Goal: Register for event/course

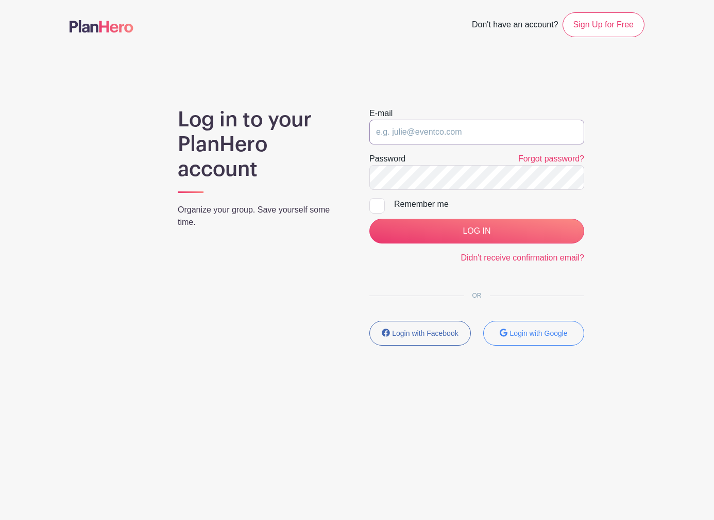
click at [411, 129] on input "email" at bounding box center [477, 132] width 215 height 25
type input "[EMAIL_ADDRESS][US_STATE][DOMAIN_NAME]"
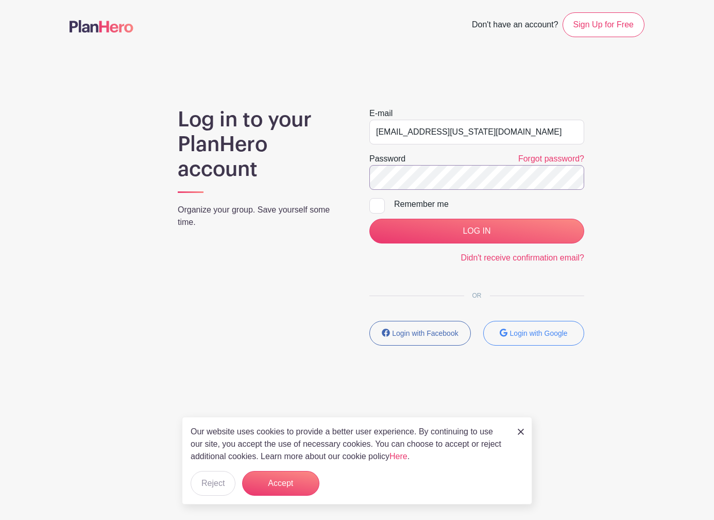
click at [370, 219] on input "LOG IN" at bounding box center [477, 231] width 215 height 25
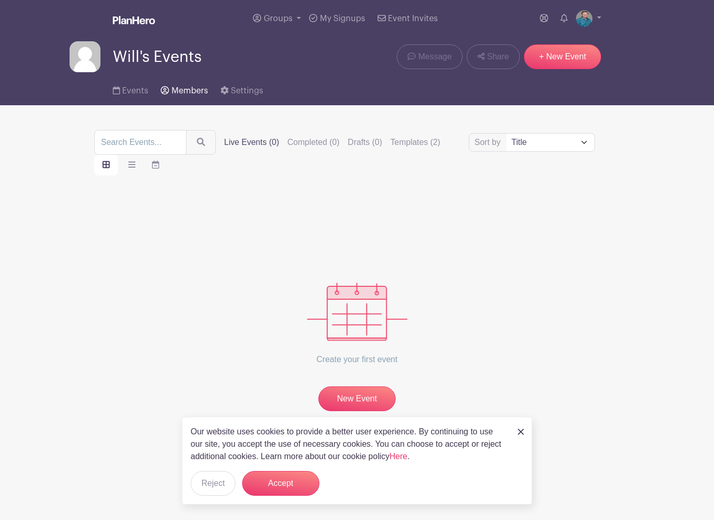
click at [187, 91] on span "Members" at bounding box center [190, 91] width 37 height 8
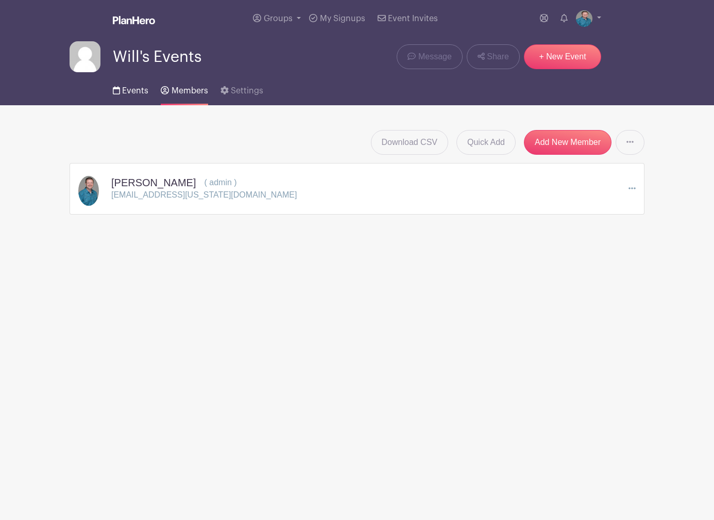
click at [140, 87] on span "Events" at bounding box center [135, 91] width 26 height 8
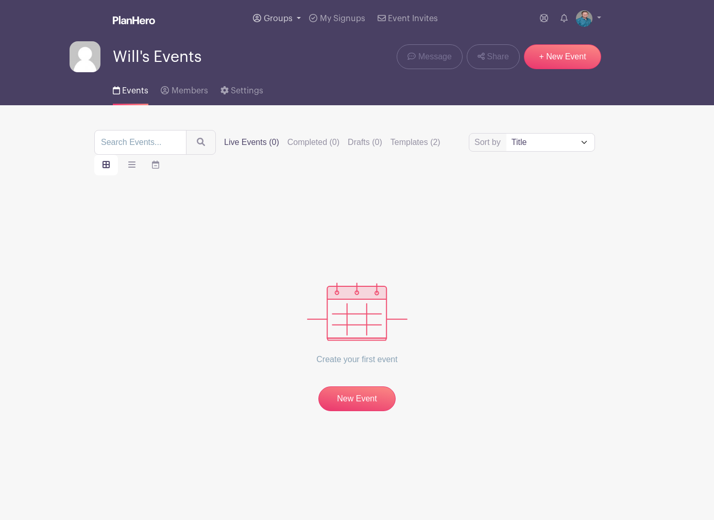
click at [276, 21] on span "Groups" at bounding box center [278, 18] width 29 height 8
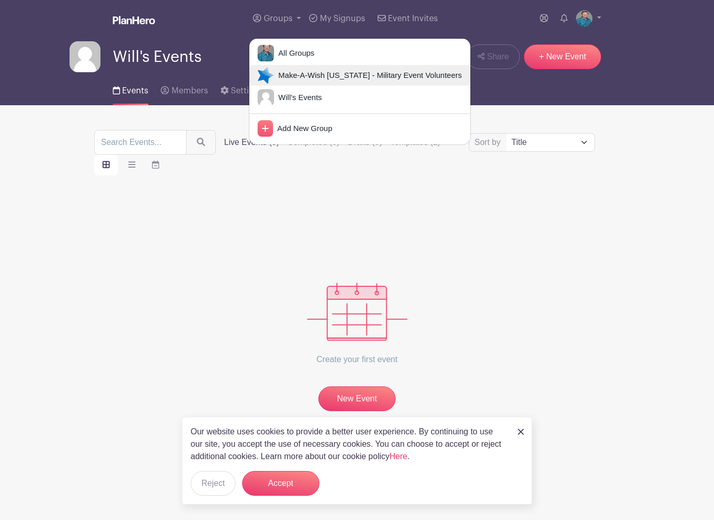
click at [277, 70] on span "Make-A-Wish [US_STATE] - Military Event Volunteers" at bounding box center [368, 76] width 188 height 12
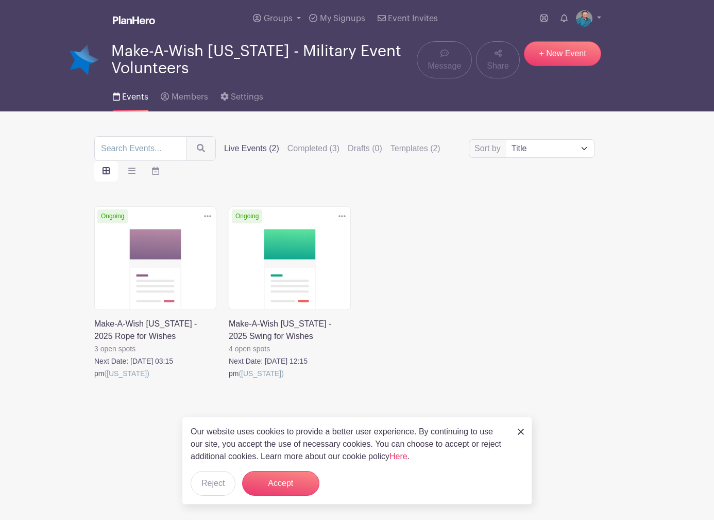
click at [94, 379] on link at bounding box center [94, 379] width 0 height 0
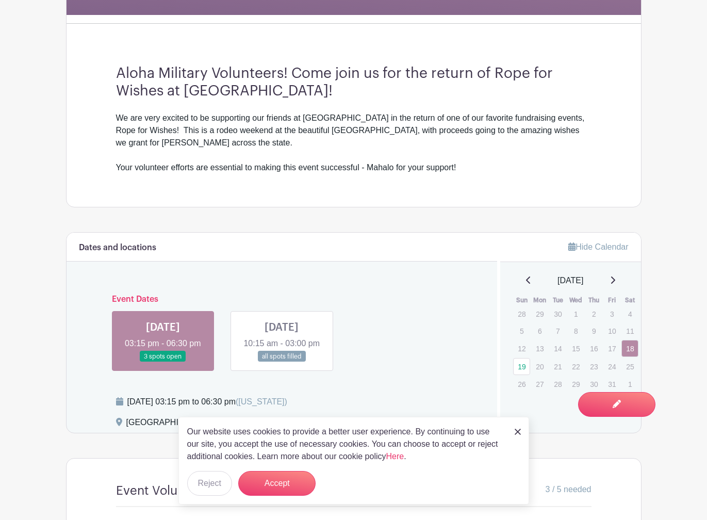
scroll to position [361, 0]
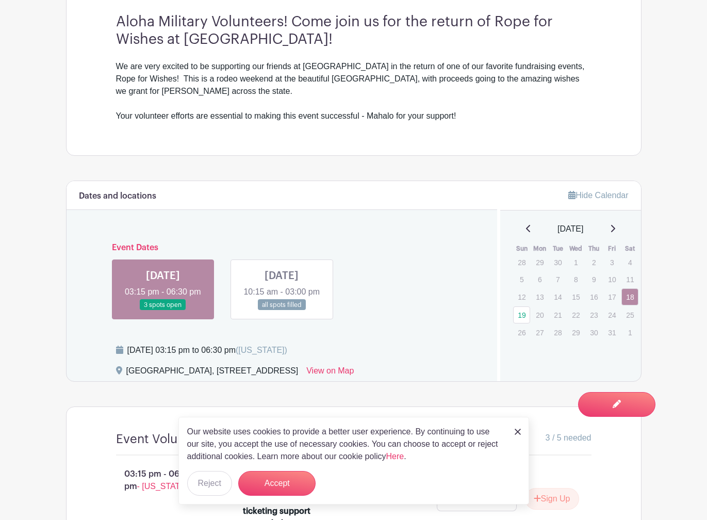
click at [281, 310] on link at bounding box center [281, 310] width 0 height 0
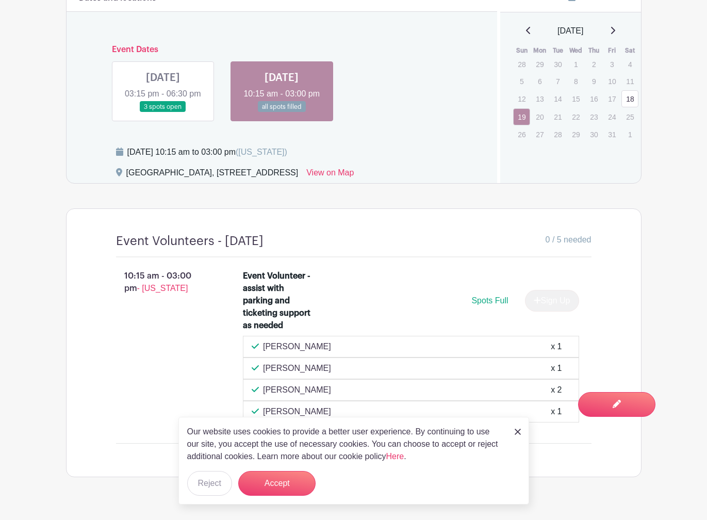
scroll to position [544, 0]
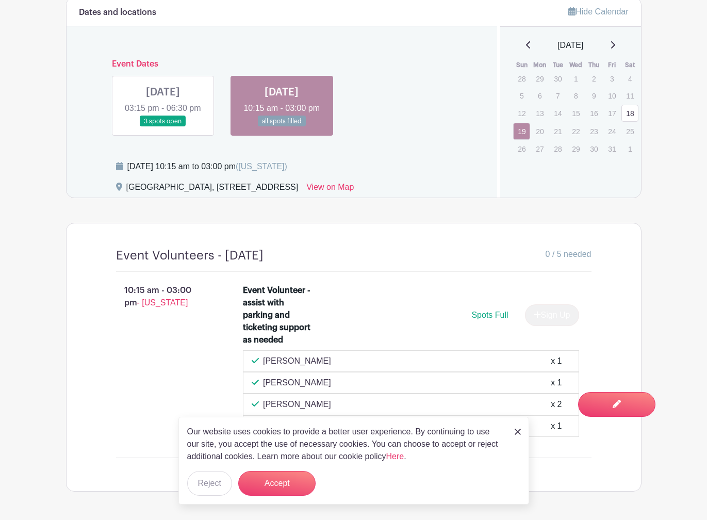
click at [163, 127] on link at bounding box center [163, 127] width 0 height 0
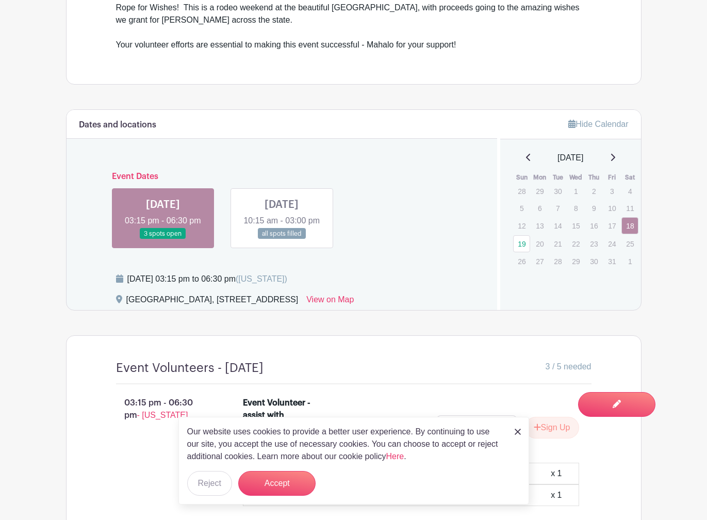
scroll to position [553, 0]
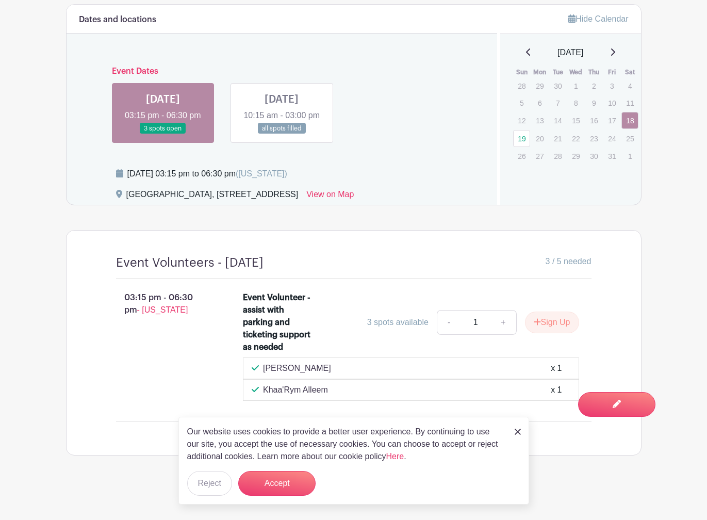
click at [281, 134] on link at bounding box center [281, 134] width 0 height 0
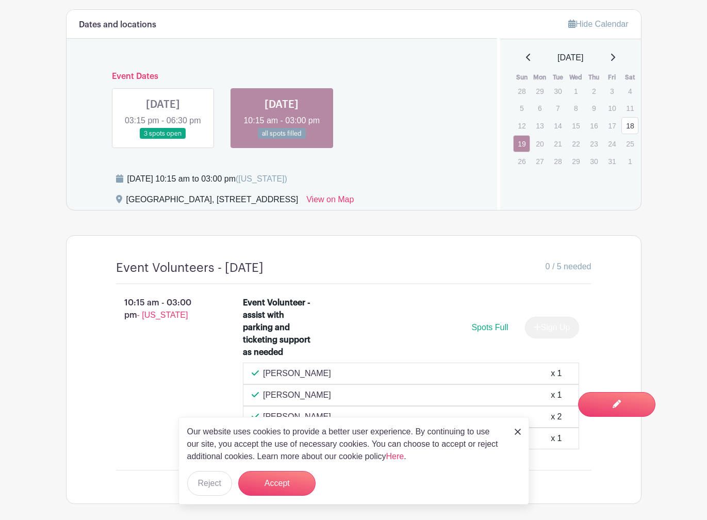
scroll to position [441, 0]
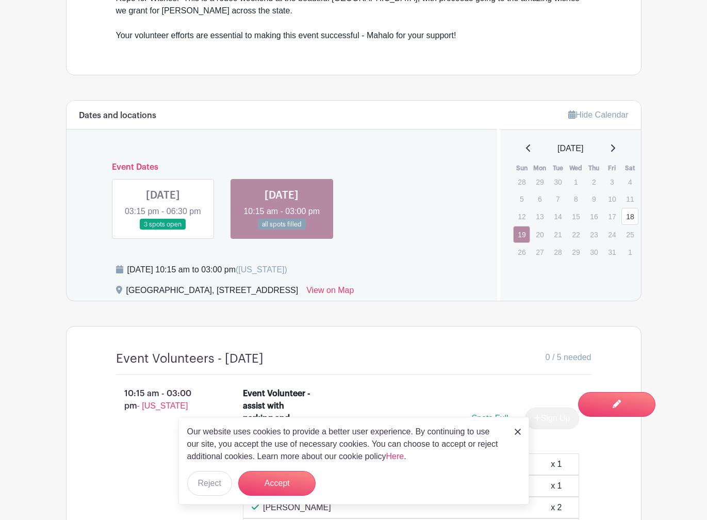
click at [163, 230] on link at bounding box center [163, 230] width 0 height 0
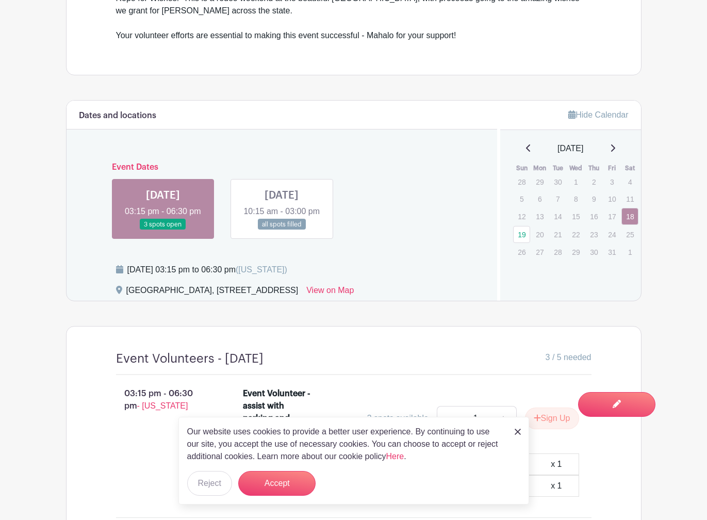
click at [281, 230] on link at bounding box center [281, 230] width 0 height 0
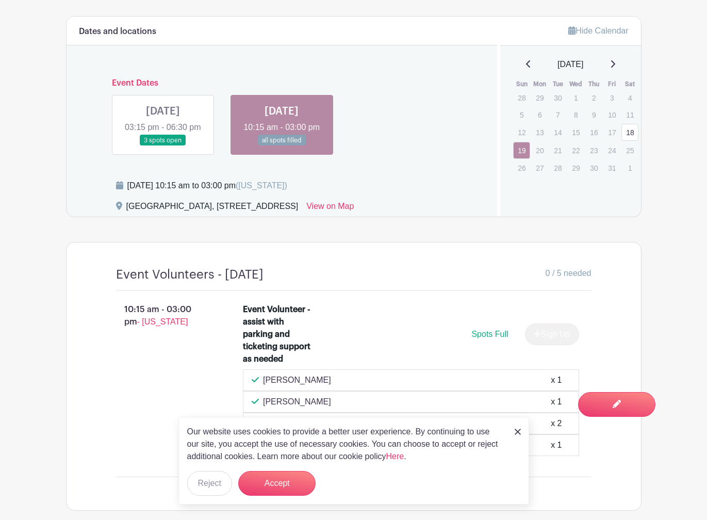
scroll to position [441, 0]
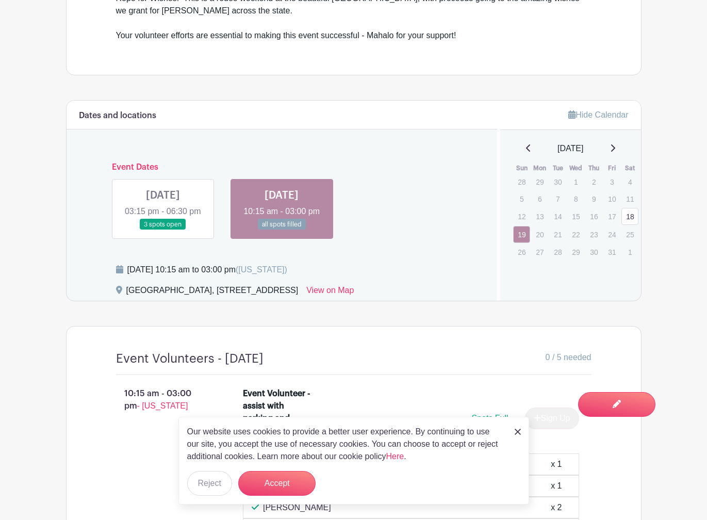
click at [163, 230] on link at bounding box center [163, 230] width 0 height 0
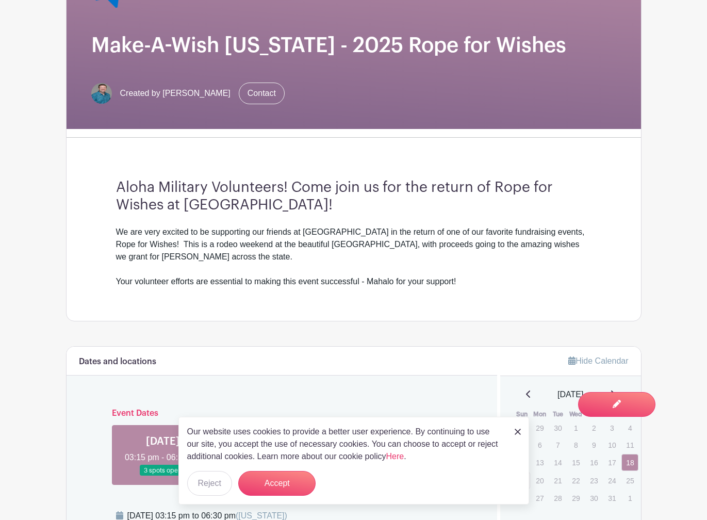
scroll to position [192, 0]
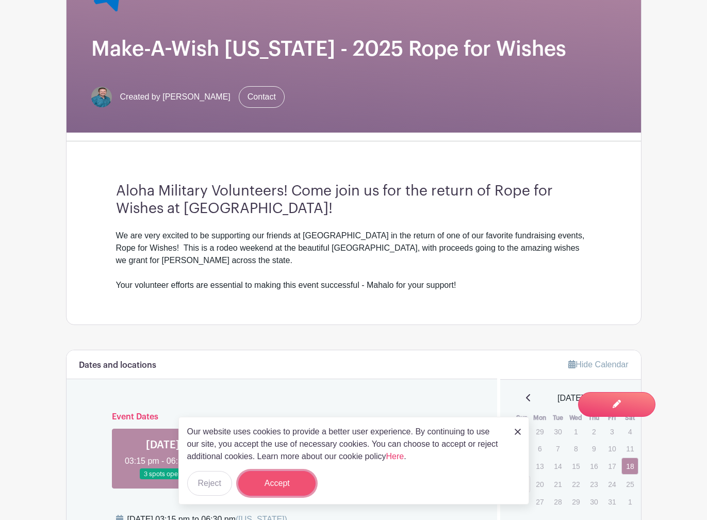
click at [265, 485] on button "Accept" at bounding box center [276, 483] width 77 height 25
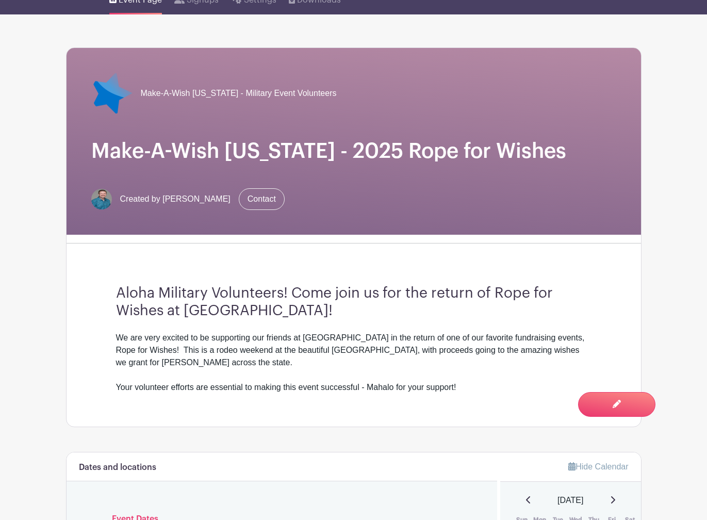
scroll to position [0, 0]
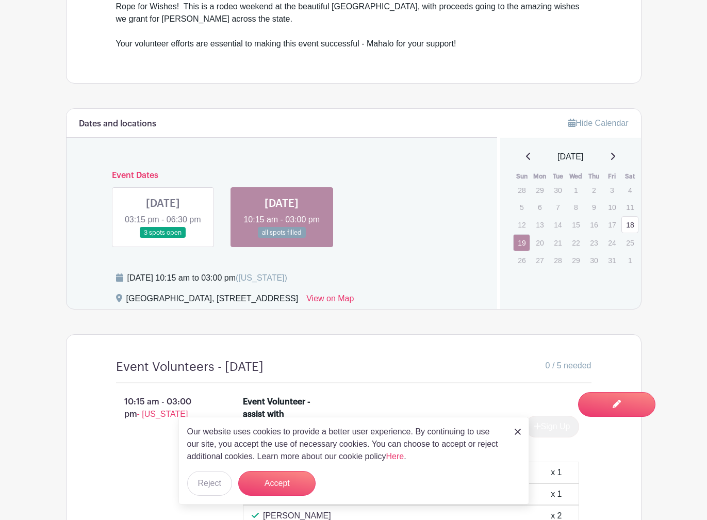
scroll to position [441, 0]
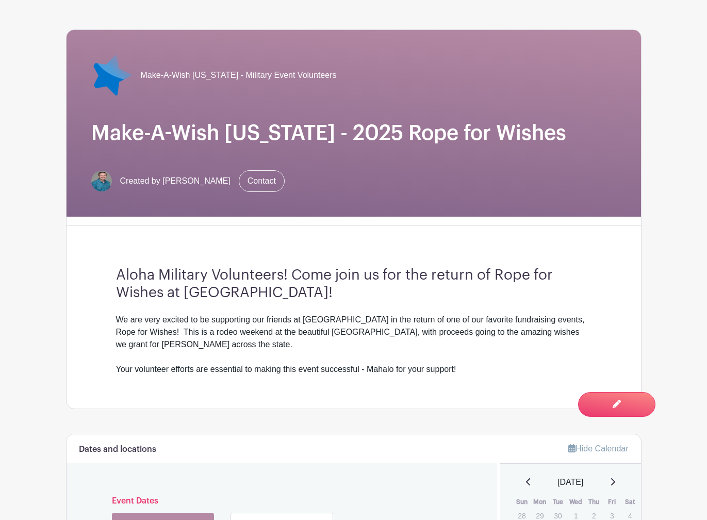
scroll to position [258, 0]
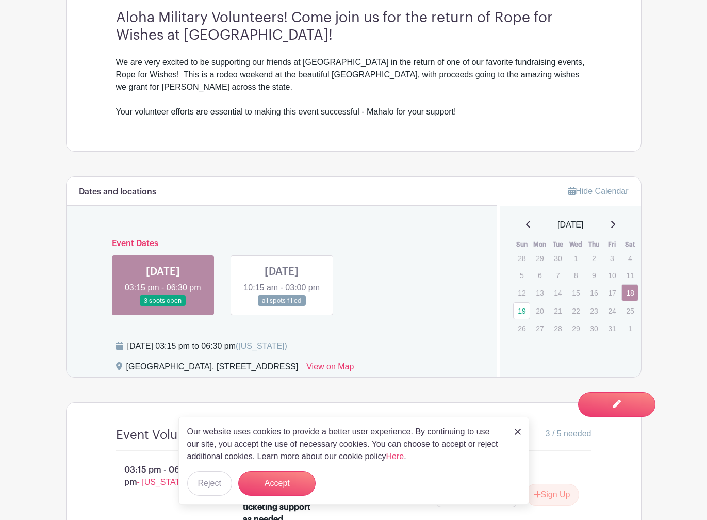
scroll to position [361, 0]
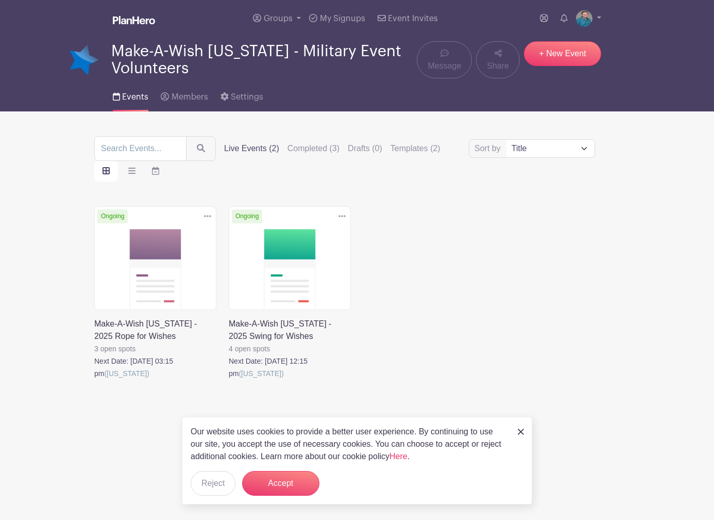
click at [229, 379] on link at bounding box center [229, 379] width 0 height 0
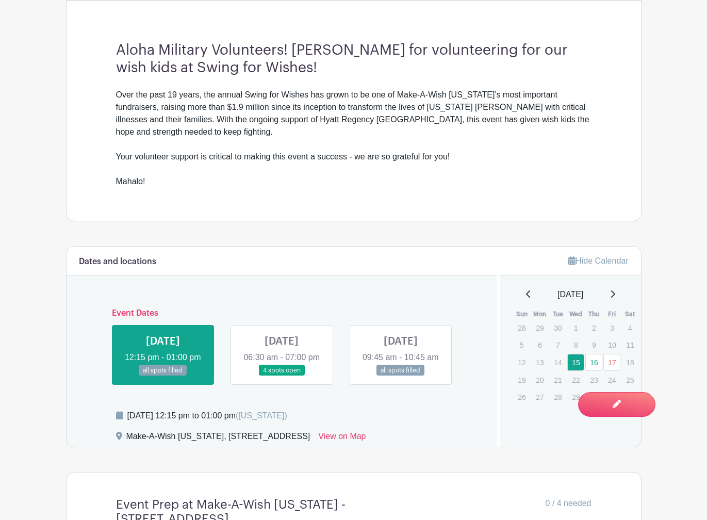
scroll to position [567, 0]
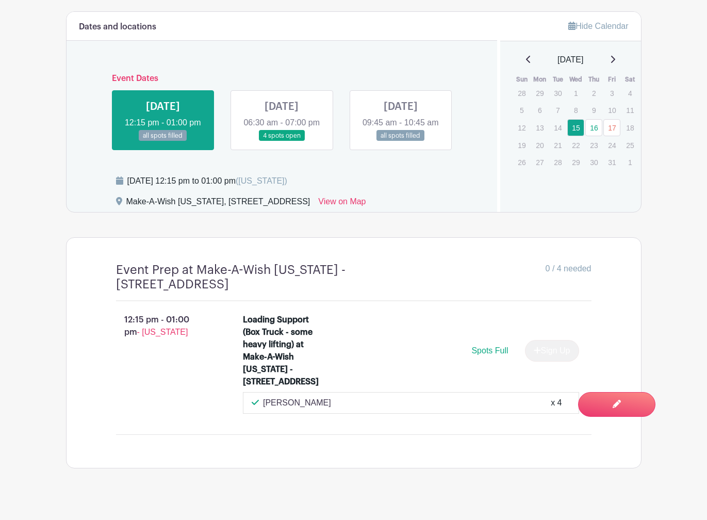
click at [281, 141] on link at bounding box center [281, 141] width 0 height 0
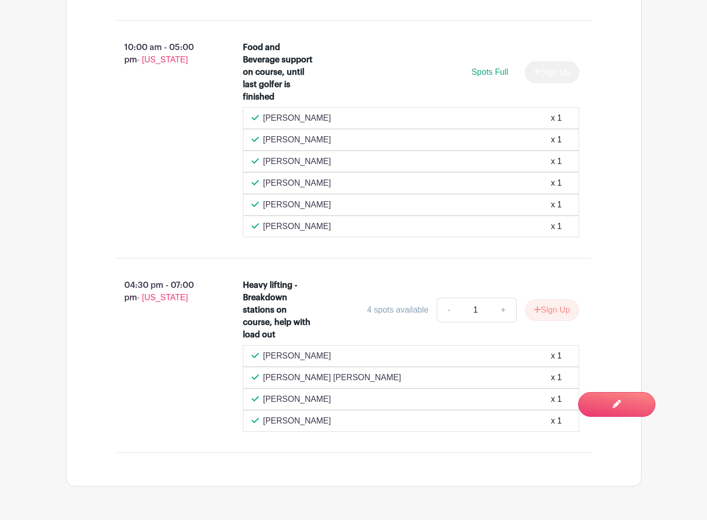
scroll to position [1114, 0]
